Goal: Task Accomplishment & Management: Complete application form

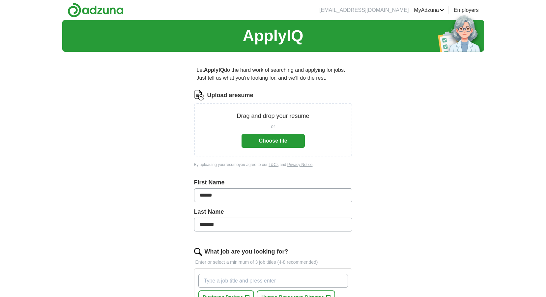
click at [287, 144] on button "Choose file" at bounding box center [273, 141] width 63 height 14
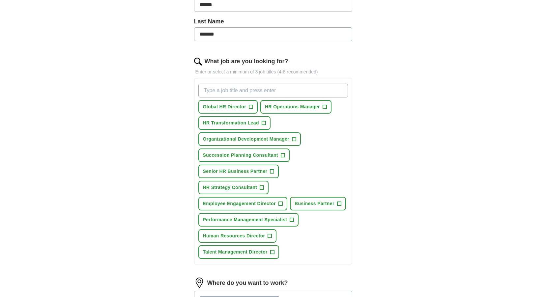
scroll to position [165, 0]
click at [272, 173] on span "+" at bounding box center [272, 171] width 4 height 5
click at [251, 107] on span "+" at bounding box center [251, 106] width 4 height 5
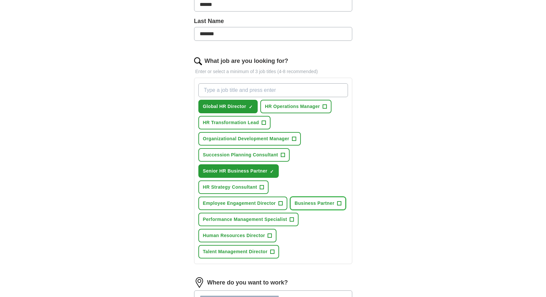
click at [340, 204] on span "+" at bounding box center [339, 203] width 4 height 5
click at [271, 236] on span "+" at bounding box center [270, 235] width 4 height 5
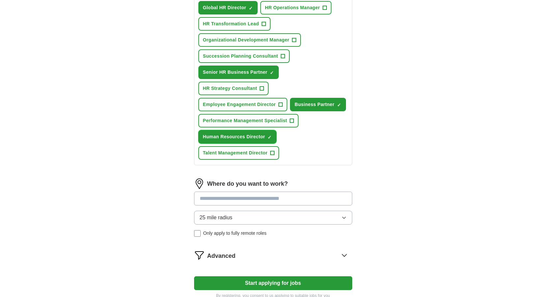
scroll to position [297, 0]
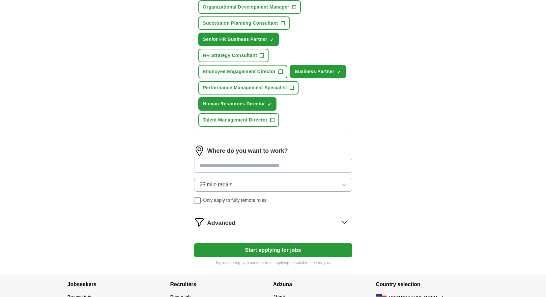
click at [303, 163] on input at bounding box center [273, 166] width 158 height 14
type input "********"
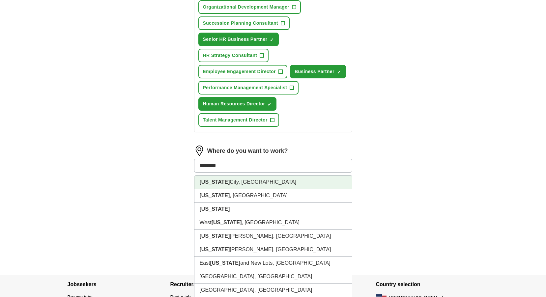
drag, startPoint x: 263, startPoint y: 182, endPoint x: 357, endPoint y: 191, distance: 94.3
click at [263, 182] on li "[US_STATE][GEOGRAPHIC_DATA], [GEOGRAPHIC_DATA]" at bounding box center [272, 183] width 157 height 14
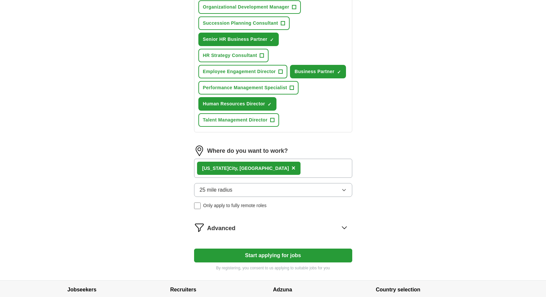
click at [345, 188] on icon "button" at bounding box center [343, 189] width 5 height 5
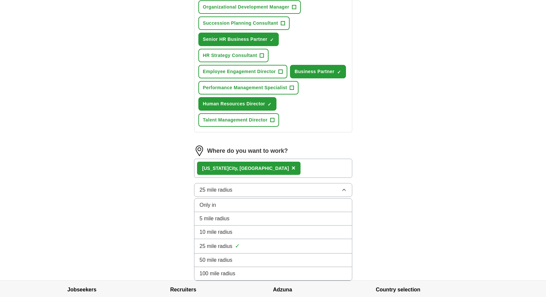
click at [321, 229] on div "10 mile radius" at bounding box center [273, 232] width 147 height 8
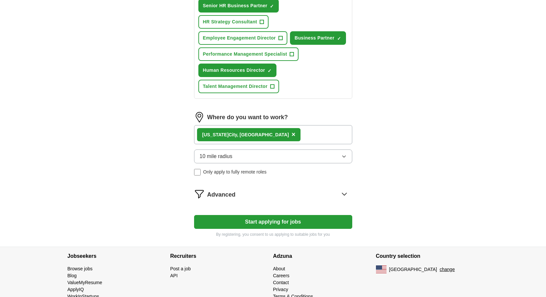
scroll to position [346, 0]
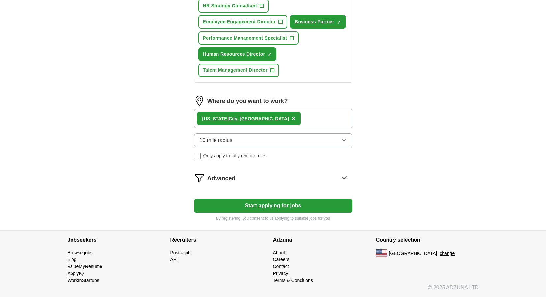
click at [285, 207] on button "Start applying for jobs" at bounding box center [273, 206] width 158 height 14
select select "**"
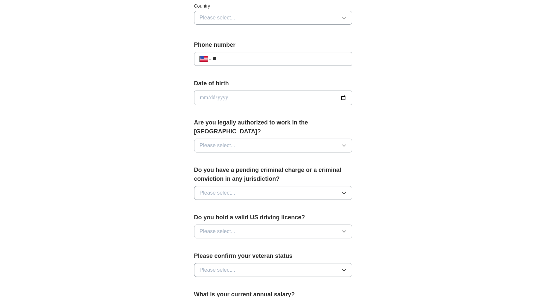
scroll to position [231, 0]
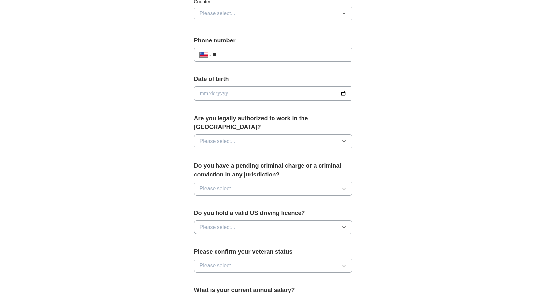
click at [266, 138] on button "Please select..." at bounding box center [273, 141] width 158 height 14
click at [251, 153] on div "Yes" at bounding box center [273, 157] width 147 height 8
click at [279, 182] on button "Please select..." at bounding box center [273, 189] width 158 height 14
click at [407, 179] on div "**********" at bounding box center [273, 89] width 422 height 600
click at [277, 220] on button "Please select..." at bounding box center [273, 227] width 158 height 14
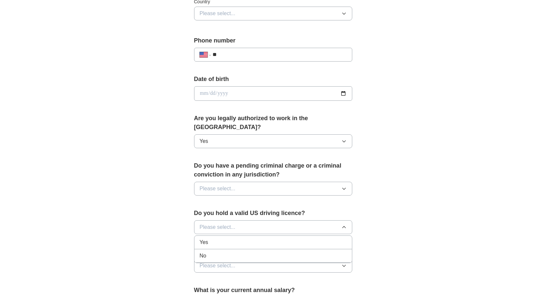
click at [261, 239] on div "Yes" at bounding box center [273, 243] width 147 height 8
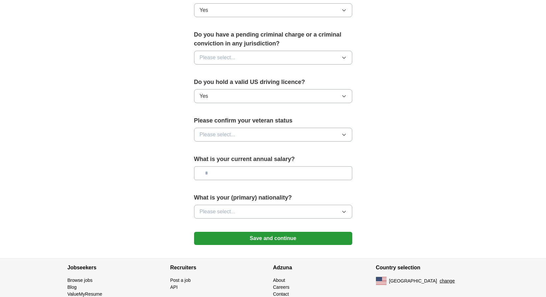
scroll to position [362, 0]
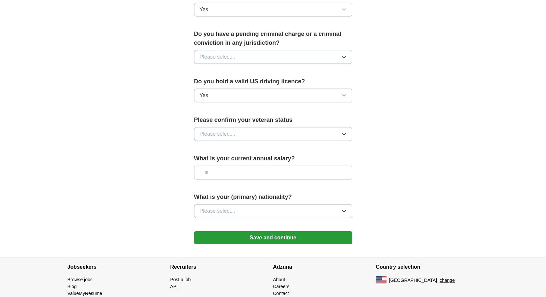
click at [294, 127] on button "Please select..." at bounding box center [273, 134] width 158 height 14
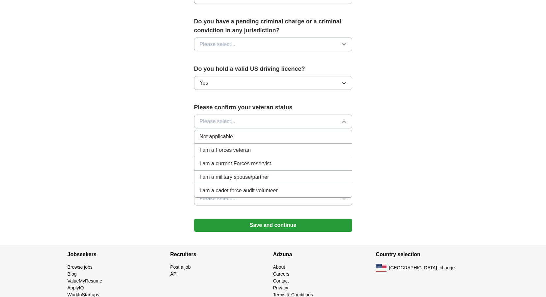
scroll to position [381, 0]
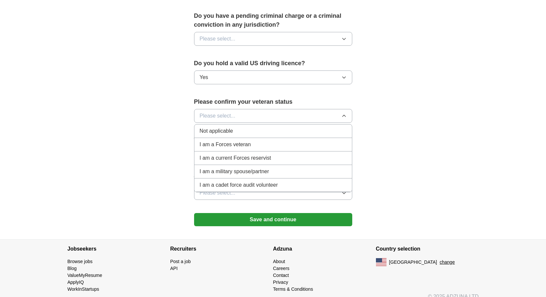
click at [287, 127] on div "Not applicable" at bounding box center [273, 131] width 147 height 8
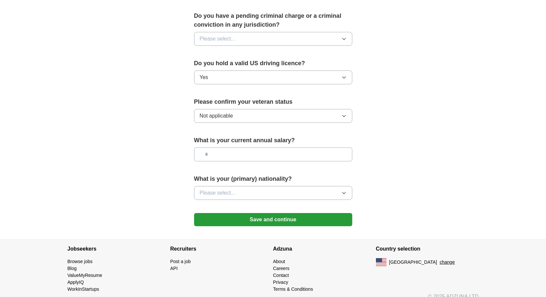
click at [276, 186] on button "Please select..." at bounding box center [273, 193] width 158 height 14
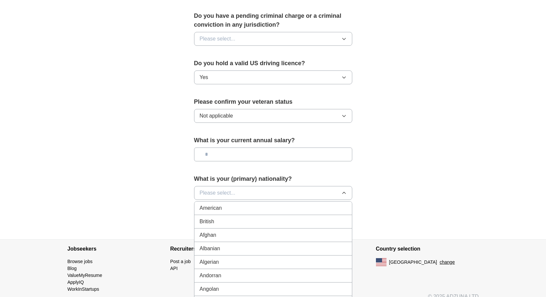
drag, startPoint x: 264, startPoint y: 198, endPoint x: 283, endPoint y: 198, distance: 19.8
click at [264, 204] on div "American" at bounding box center [273, 208] width 147 height 8
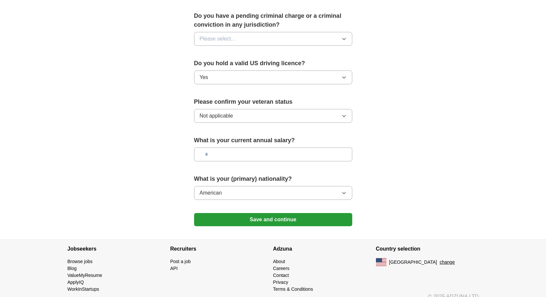
click at [273, 213] on button "Save and continue" at bounding box center [273, 219] width 158 height 13
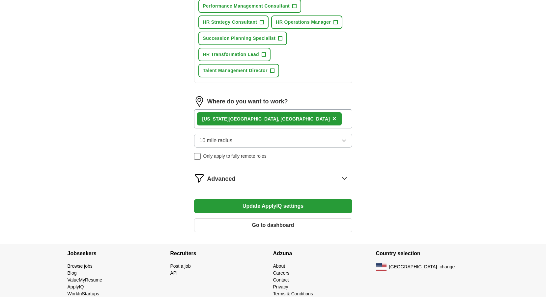
scroll to position [343, 0]
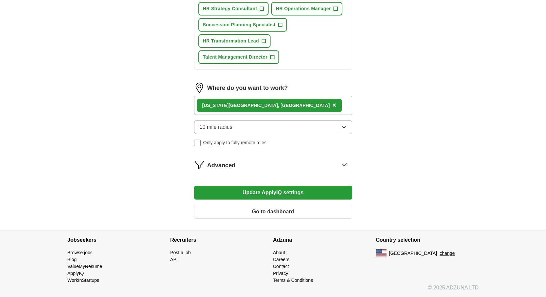
click at [347, 162] on icon at bounding box center [344, 164] width 11 height 11
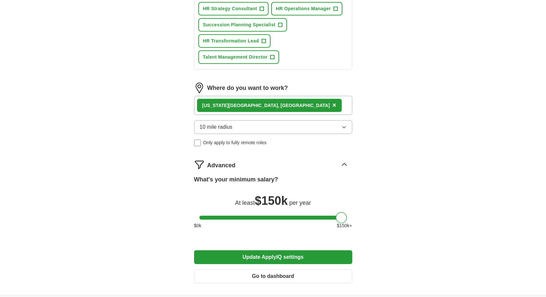
drag, startPoint x: 203, startPoint y: 220, endPoint x: 370, endPoint y: 228, distance: 167.2
click at [370, 228] on div "Let ApplyIQ do the hard work of searching and applying for jobs. Just tell us w…" at bounding box center [273, 5] width 211 height 582
drag, startPoint x: 344, startPoint y: 220, endPoint x: 364, endPoint y: 218, distance: 20.2
click at [364, 218] on div "Let ApplyIQ do the hard work of searching and applying for jobs. Just tell us w…" at bounding box center [273, 5] width 211 height 582
click at [284, 260] on button "Update ApplyIQ settings" at bounding box center [273, 257] width 158 height 14
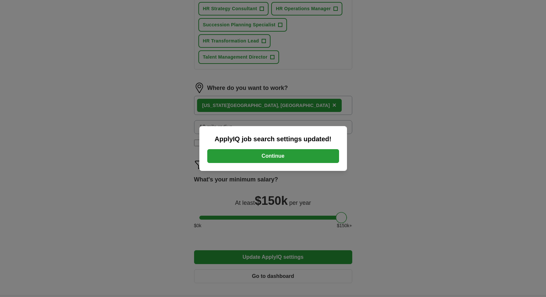
click at [272, 160] on button "Continue" at bounding box center [273, 156] width 132 height 14
